Goal: Task Accomplishment & Management: Manage account settings

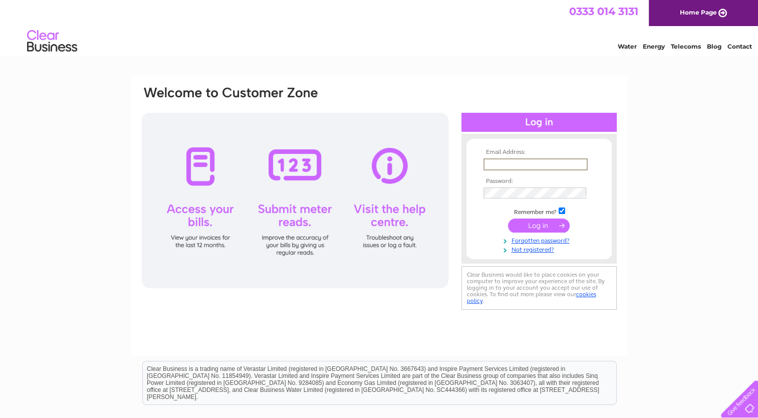
click at [523, 158] on input "text" at bounding box center [535, 164] width 104 height 12
type input "[EMAIL_ADDRESS][DOMAIN_NAME]"
click at [531, 223] on input "submit" at bounding box center [539, 225] width 62 height 14
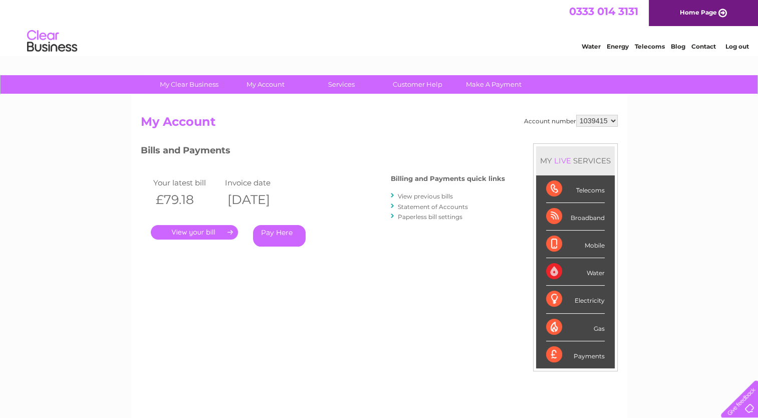
click at [229, 231] on link "." at bounding box center [194, 232] width 87 height 15
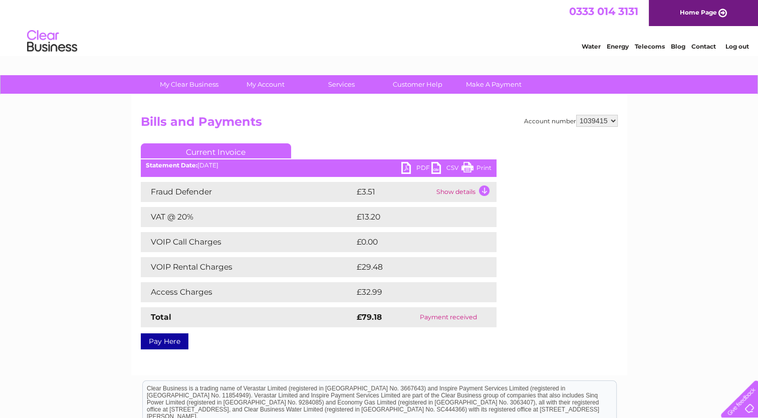
click at [407, 168] on link "PDF" at bounding box center [416, 169] width 30 height 15
click at [737, 47] on link "Log out" at bounding box center [736, 47] width 24 height 8
